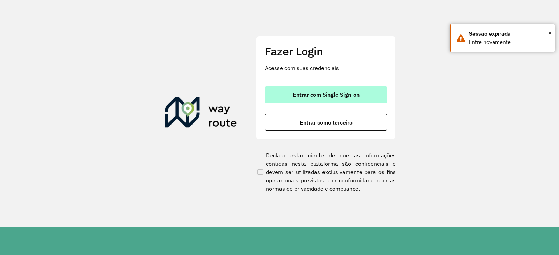
click at [357, 96] on span "Entrar com Single Sign-on" at bounding box center [326, 95] width 67 height 6
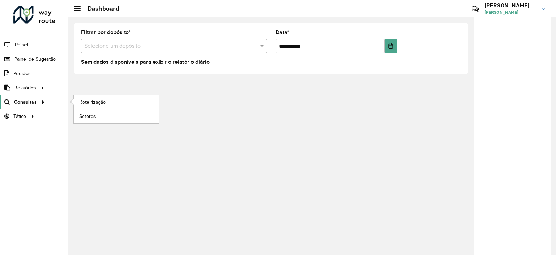
click at [26, 102] on span "Consultas" at bounding box center [25, 101] width 23 height 7
click at [84, 113] on span "Setores" at bounding box center [87, 116] width 17 height 7
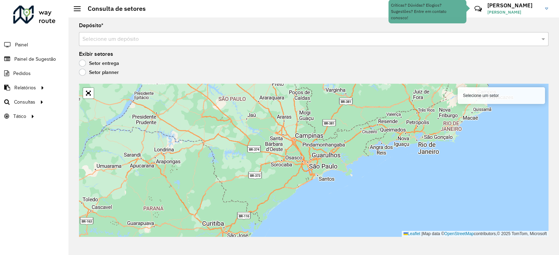
click at [145, 35] on div "Selecione um depósito" at bounding box center [313, 39] width 469 height 14
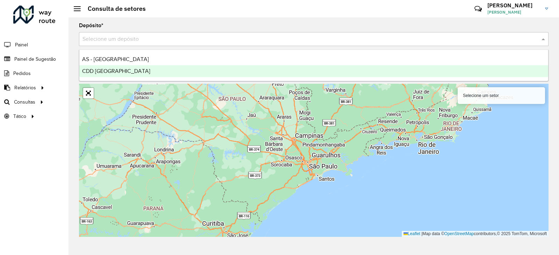
click at [118, 71] on span "CDD [GEOGRAPHIC_DATA]" at bounding box center [116, 71] width 68 height 6
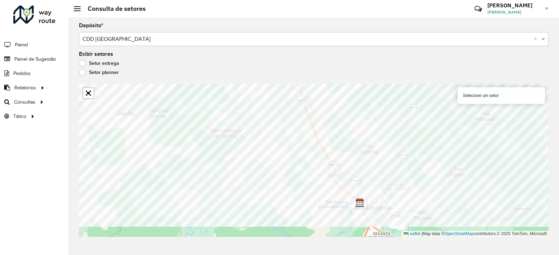
click at [354, 78] on div "Depósito * Selecione um depósito × CDD Rondonópolis × Exibir setores Setor entr…" at bounding box center [313, 136] width 490 height 238
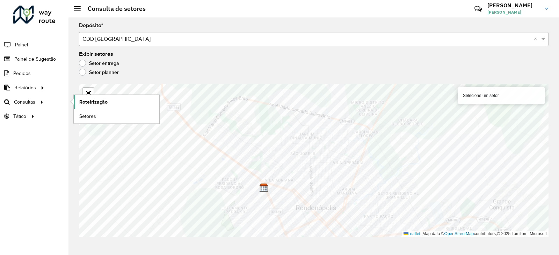
click at [94, 102] on span "Roteirização" at bounding box center [93, 101] width 28 height 7
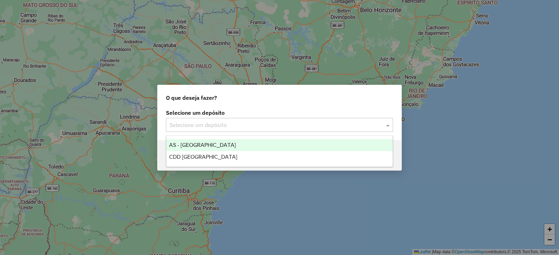
click at [221, 123] on input "text" at bounding box center [272, 125] width 206 height 8
click at [210, 147] on span "AS - [GEOGRAPHIC_DATA]" at bounding box center [202, 145] width 67 height 6
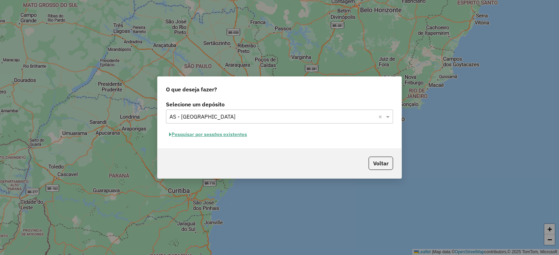
click at [204, 117] on input "text" at bounding box center [272, 117] width 206 height 8
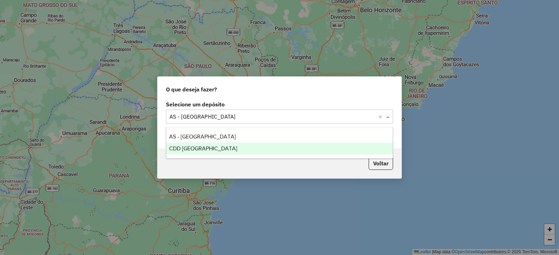
click at [209, 145] on div "CDD [GEOGRAPHIC_DATA]" at bounding box center [279, 149] width 226 height 12
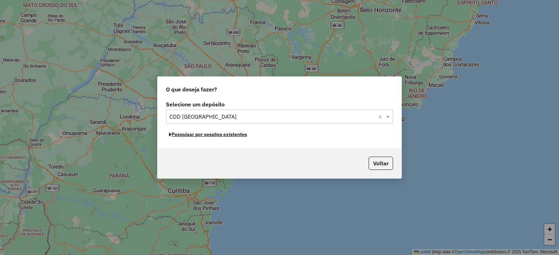
click at [221, 135] on button "Pesquisar por sessões existentes" at bounding box center [208, 134] width 84 height 11
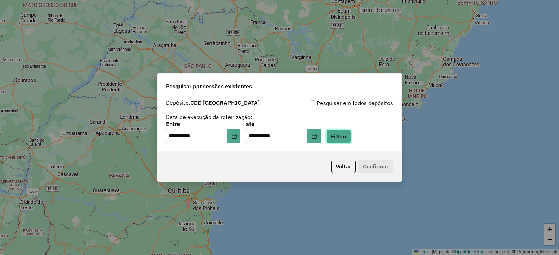
click at [346, 138] on button "Filtrar" at bounding box center [338, 136] width 25 height 13
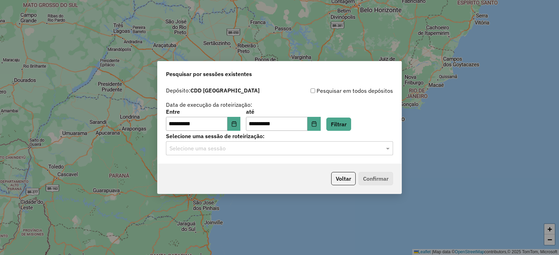
click at [268, 149] on input "text" at bounding box center [272, 149] width 206 height 8
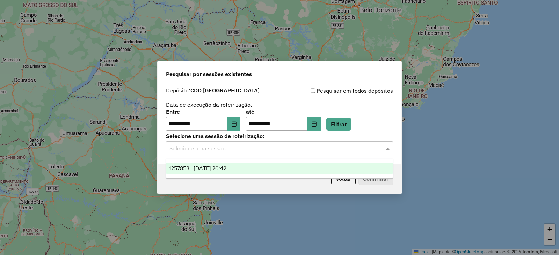
click at [212, 167] on span "1257853 - 02/09/2025 20:42" at bounding box center [197, 168] width 57 height 6
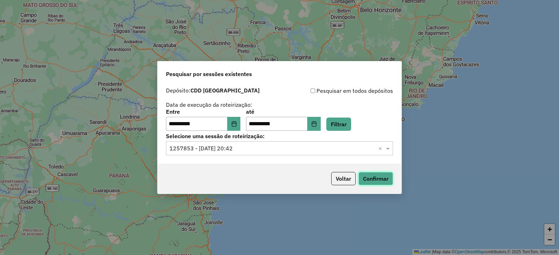
click at [383, 177] on button "Confirmar" at bounding box center [375, 178] width 35 height 13
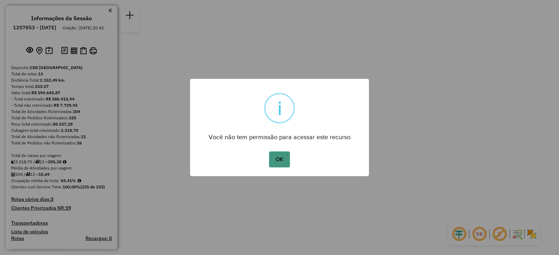
click at [281, 158] on button "OK" at bounding box center [279, 160] width 21 height 16
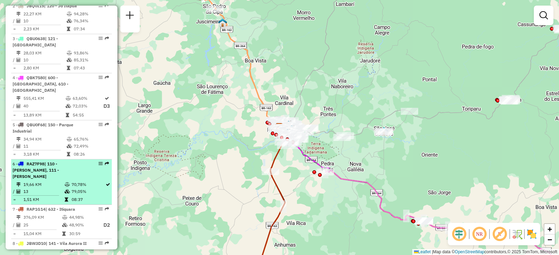
scroll to position [314, 0]
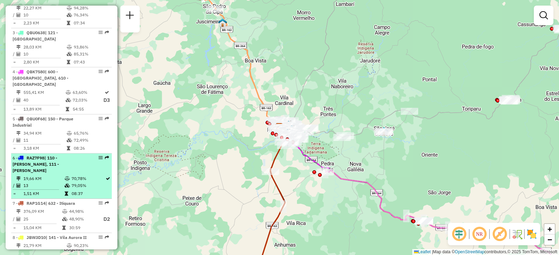
click at [41, 155] on span "| 110 - Jd Rivera, 111 - João Bosco Burnier" at bounding box center [36, 164] width 46 height 18
select select "**********"
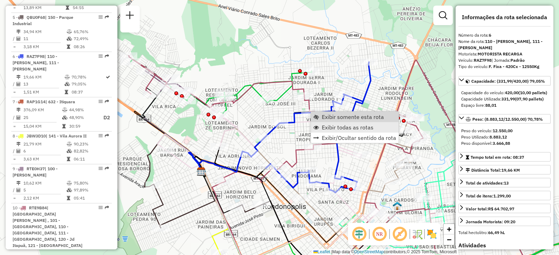
scroll to position [450, 0]
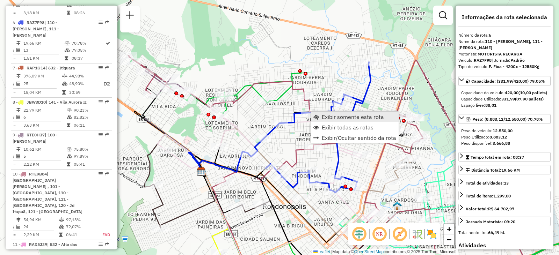
click at [338, 117] on span "Exibir somente esta rota" at bounding box center [353, 117] width 62 height 6
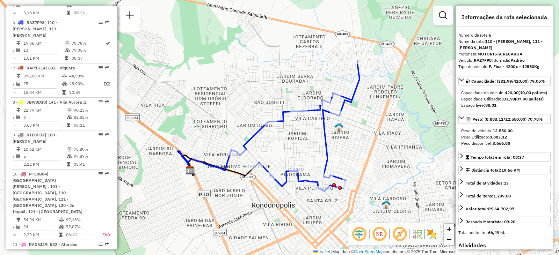
click at [360, 144] on div "Janela de atendimento Grade de atendimento Capacidade Transportadoras Veículos …" at bounding box center [279, 127] width 559 height 255
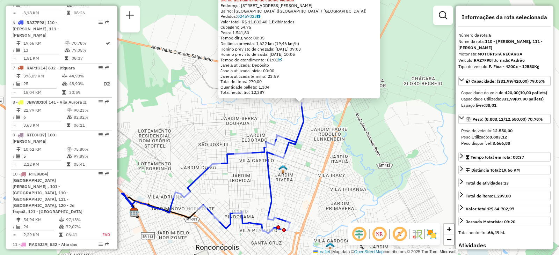
drag, startPoint x: 316, startPoint y: 151, endPoint x: 315, endPoint y: 134, distance: 16.4
click at [337, 128] on div "00704401 - LUCAS GOMES TONELLI Dia de atendimento do cliente violado Endereço: …" at bounding box center [279, 127] width 559 height 255
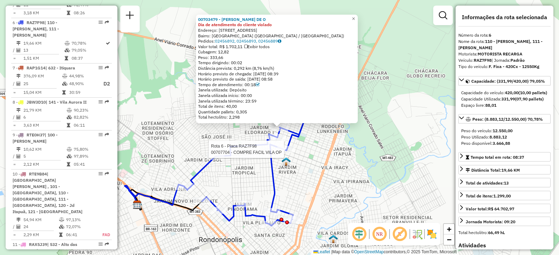
click at [289, 153] on div at bounding box center [285, 149] width 17 height 7
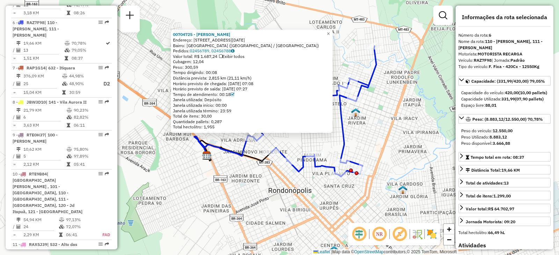
drag, startPoint x: 301, startPoint y: 173, endPoint x: 256, endPoint y: 162, distance: 46.2
click at [285, 182] on div "00704725 - CLEBERSOM ANTONELLI Endereço: Rua 13 de Maio, 4990 Bairro: Vila Adri…" at bounding box center [279, 127] width 559 height 255
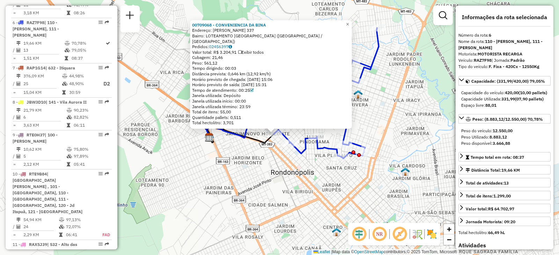
drag, startPoint x: 301, startPoint y: 177, endPoint x: 297, endPoint y: 180, distance: 4.5
click at [297, 180] on div "00709068 - CONVENIENCIA DA BINA Endereço: ANGELO THUM 337 Bairro: LOTEAMENTO MO…" at bounding box center [279, 127] width 559 height 255
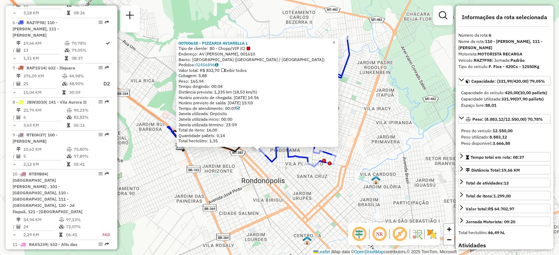
drag, startPoint x: 304, startPoint y: 166, endPoint x: 288, endPoint y: 184, distance: 24.3
click at [288, 184] on div "00700638 - PIZZARIA AVIARELLA L Tipo de cliente: 80 - Chopp/VIP (C) Endereço: A…" at bounding box center [279, 127] width 559 height 255
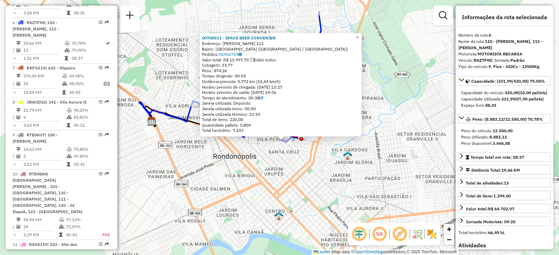
drag, startPoint x: 310, startPoint y: 163, endPoint x: 319, endPoint y: 194, distance: 32.6
click at [319, 194] on div "00708511 - SPACE BEER CONVENIEN Endereço: ANA BOLEIRA 111 Bairro: SANTA CRUZ (R…" at bounding box center [279, 127] width 559 height 255
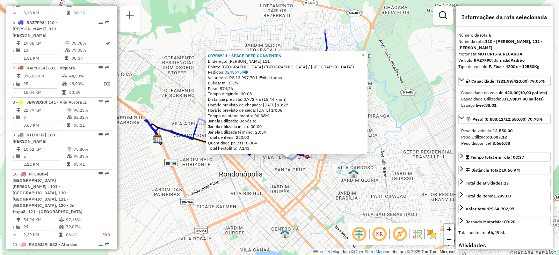
click at [364, 53] on span "×" at bounding box center [362, 55] width 3 height 6
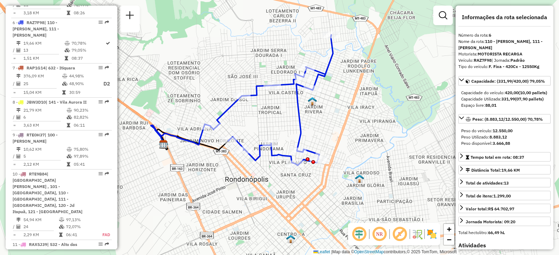
drag, startPoint x: 320, startPoint y: 115, endPoint x: 338, endPoint y: 114, distance: 17.5
click at [338, 114] on div "Janela de atendimento Grade de atendimento Capacidade Transportadoras Veículos …" at bounding box center [279, 127] width 559 height 255
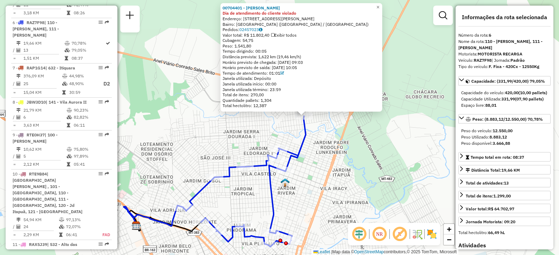
drag, startPoint x: 374, startPoint y: 158, endPoint x: 398, endPoint y: 147, distance: 26.9
click at [398, 147] on div "00704401 - LUCAS GOMES TONELLI Dia de atendimento do cliente violado Endereço: …" at bounding box center [279, 127] width 559 height 255
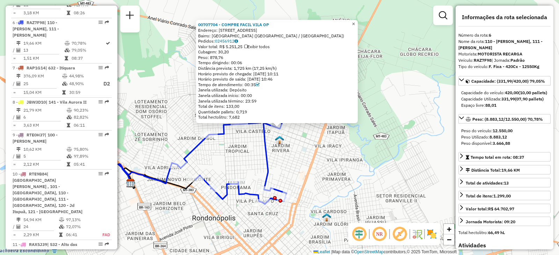
click at [355, 22] on span "×" at bounding box center [353, 24] width 3 height 6
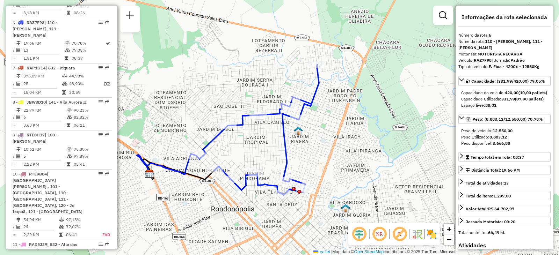
drag, startPoint x: 326, startPoint y: 133, endPoint x: 344, endPoint y: 126, distance: 19.1
click at [344, 126] on div "Janela de atendimento Grade de atendimento Capacidade Transportadoras Veículos …" at bounding box center [279, 127] width 559 height 255
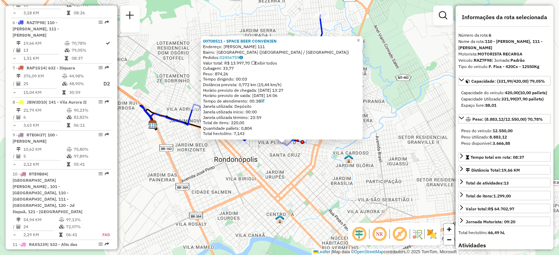
drag, startPoint x: 315, startPoint y: 144, endPoint x: 315, endPoint y: 148, distance: 3.9
click at [319, 159] on div "00708511 - SPACE BEER CONVENIEN Endereço: ANA BOLEIRA 111 Bairro: SANTA CRUZ (R…" at bounding box center [279, 127] width 559 height 255
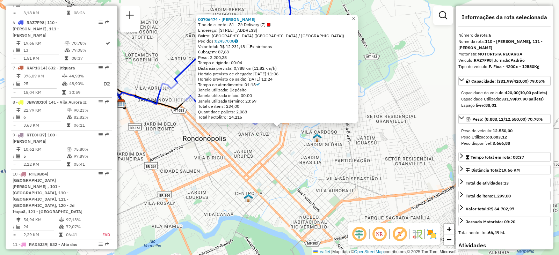
click at [355, 16] on span "×" at bounding box center [353, 19] width 3 height 6
